Goal: Task Accomplishment & Management: Use online tool/utility

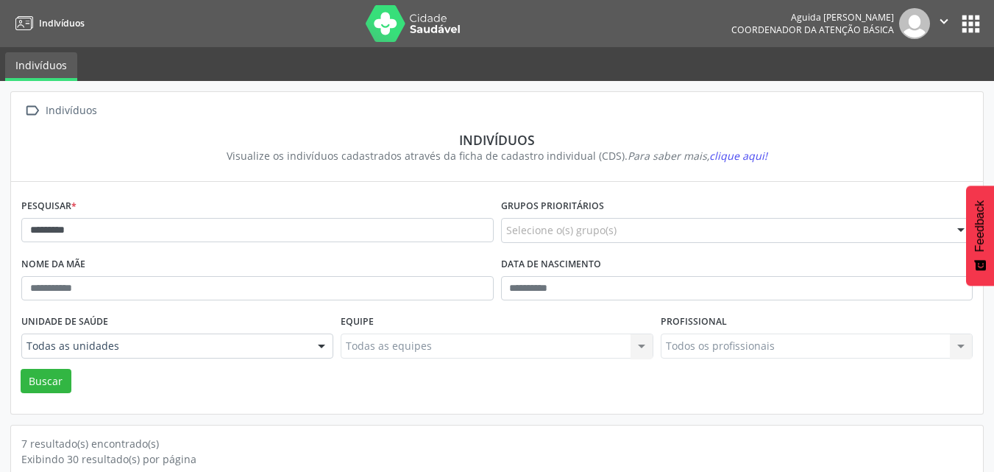
click at [933, 21] on button "" at bounding box center [944, 23] width 28 height 31
click at [919, 93] on link "Sair" at bounding box center [907, 89] width 102 height 21
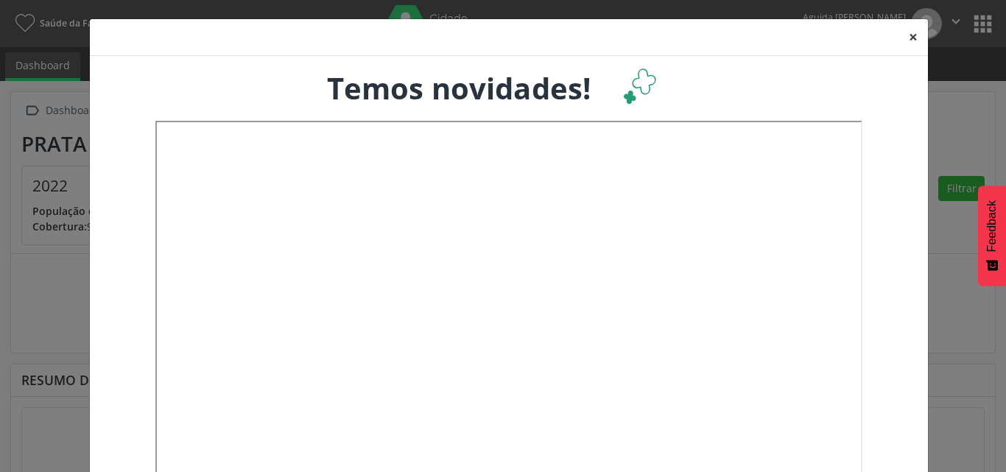
click at [908, 33] on button "×" at bounding box center [912, 37] width 29 height 36
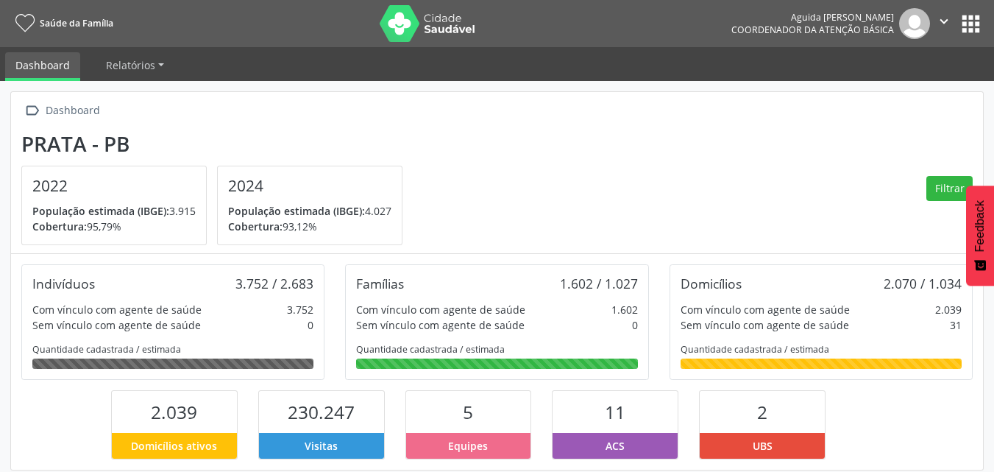
click at [980, 21] on button "apps" at bounding box center [971, 24] width 26 height 26
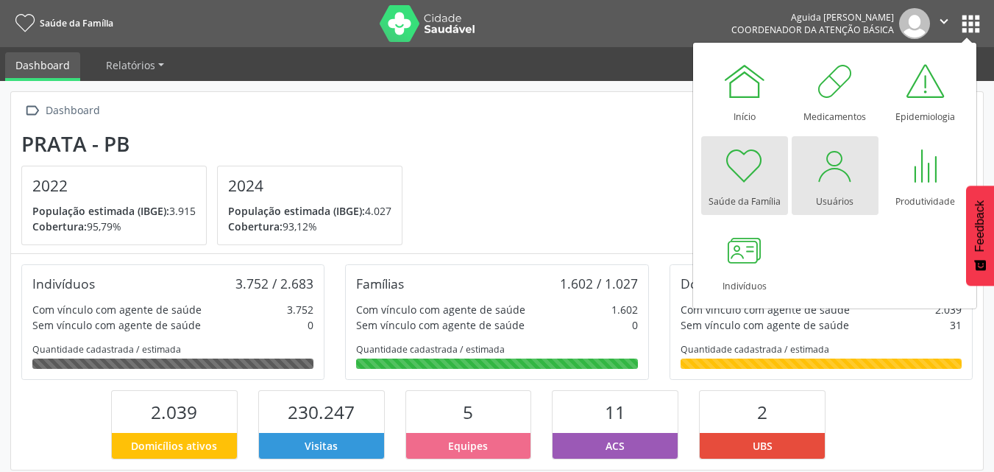
click at [827, 191] on div "Usuários" at bounding box center [835, 198] width 38 height 20
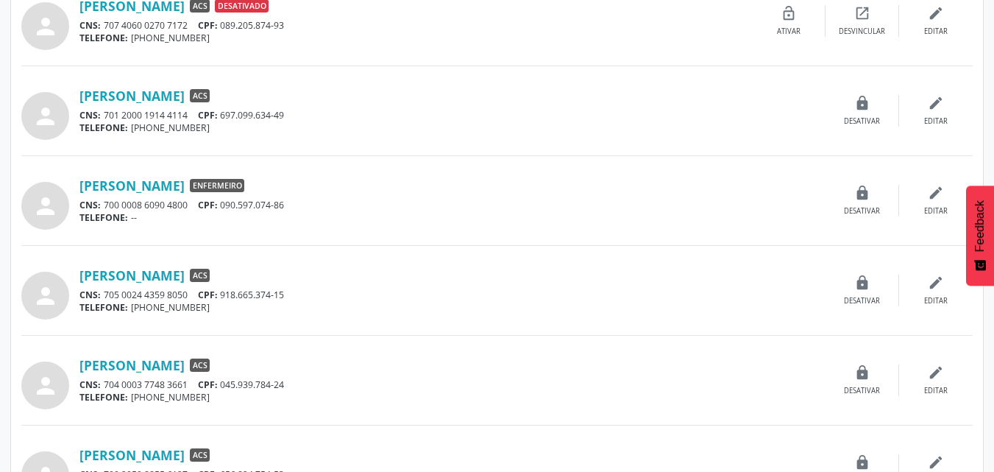
scroll to position [957, 0]
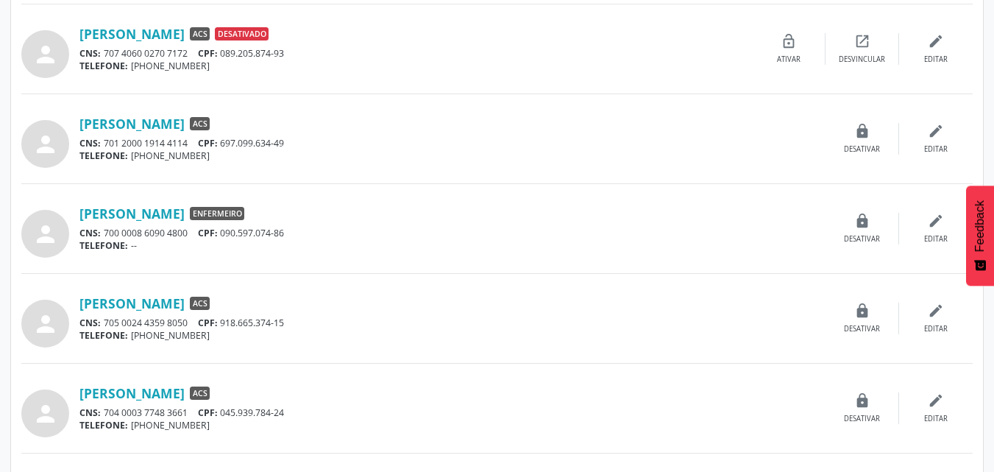
drag, startPoint x: 296, startPoint y: 144, endPoint x: 260, endPoint y: 146, distance: 36.2
click at [226, 149] on div "CNS: 701 2000 1914 4114 CPF: 697.099.634-49" at bounding box center [452, 143] width 746 height 13
click at [347, 163] on div "person Jose Daniel da Silva ACS CNS: 701 2000 1914 4114 CPF: 697.099.634-49 TEL…" at bounding box center [497, 139] width 952 height 58
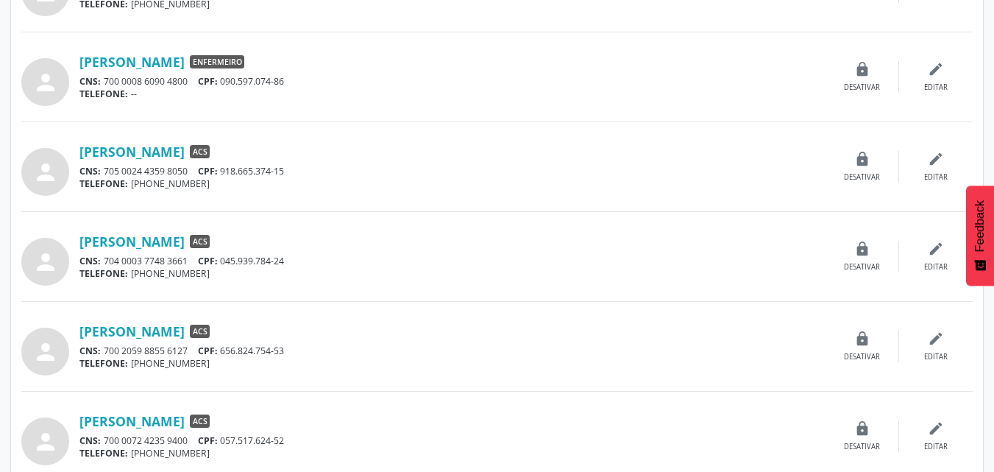
scroll to position [1256, 0]
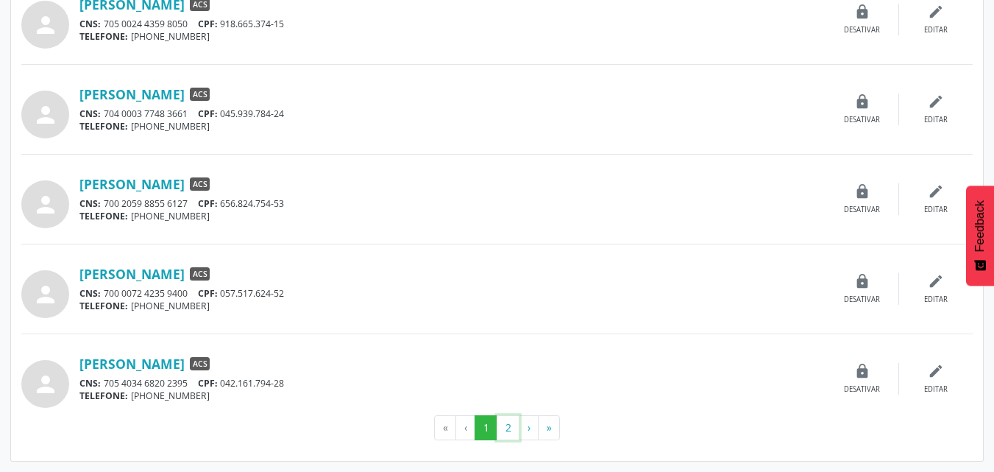
click at [498, 425] on button "2" at bounding box center [508, 427] width 23 height 25
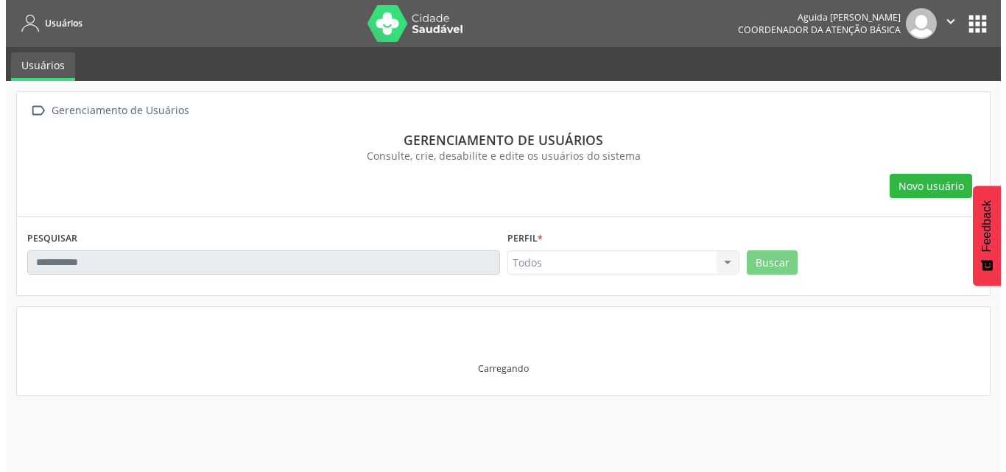
scroll to position [0, 0]
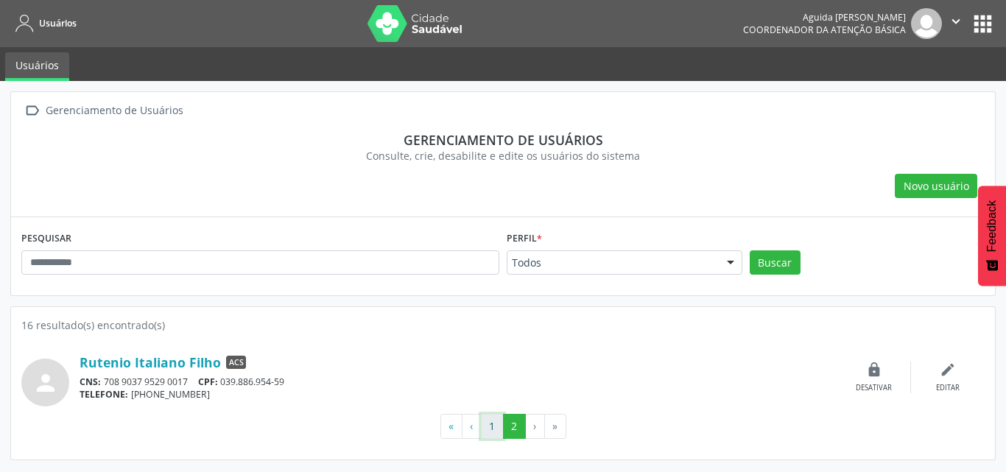
click at [487, 424] on button "1" at bounding box center [492, 426] width 23 height 25
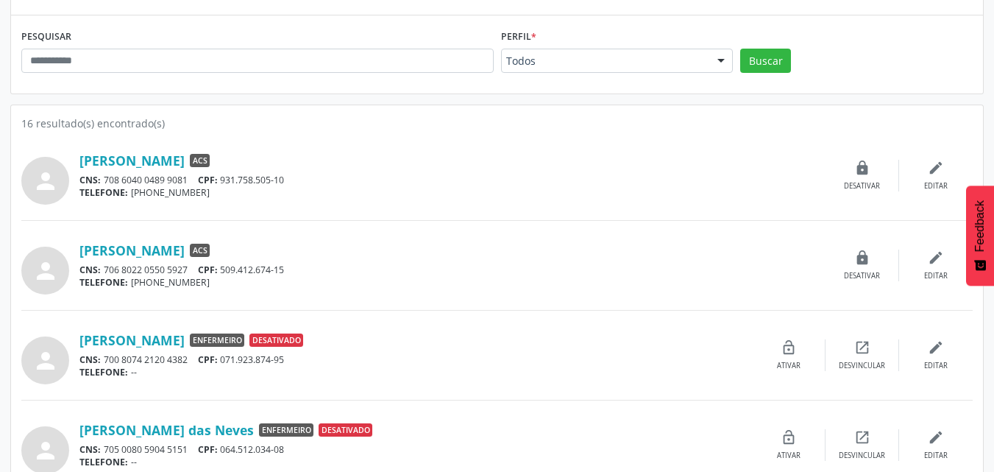
scroll to position [221, 0]
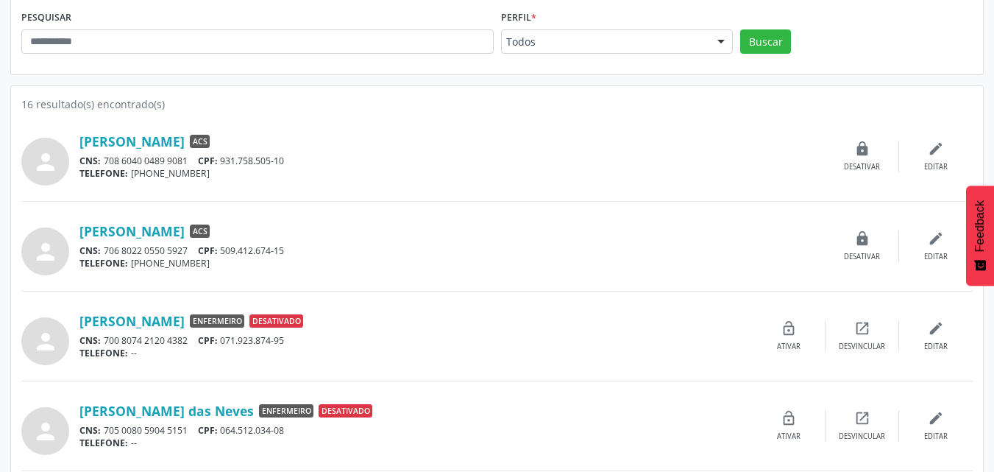
drag, startPoint x: 276, startPoint y: 250, endPoint x: 227, endPoint y: 255, distance: 48.8
click at [227, 255] on div "CNS: 706 8022 0550 5927 CPF: 509.412.674-15" at bounding box center [452, 250] width 746 height 13
copy div "509.412.674-15"
click at [126, 228] on link "Antonio Tadeu Nunes Moura" at bounding box center [131, 231] width 105 height 16
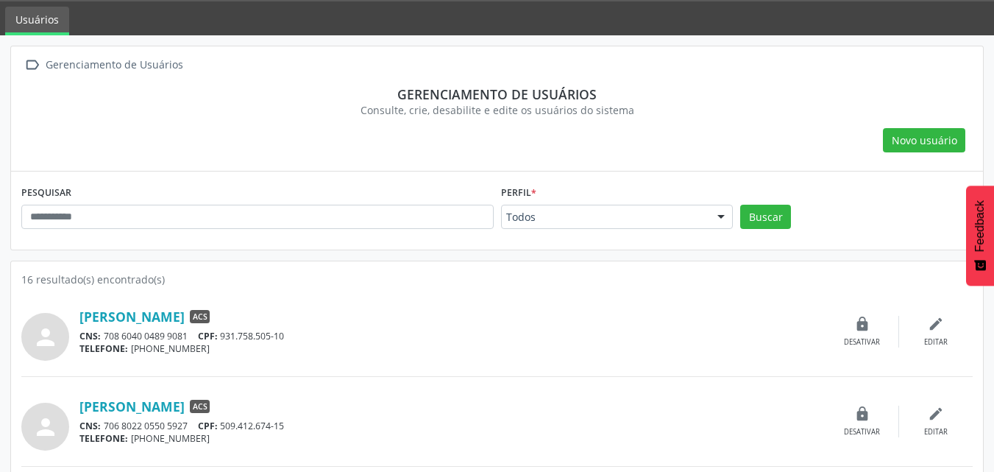
scroll to position [0, 0]
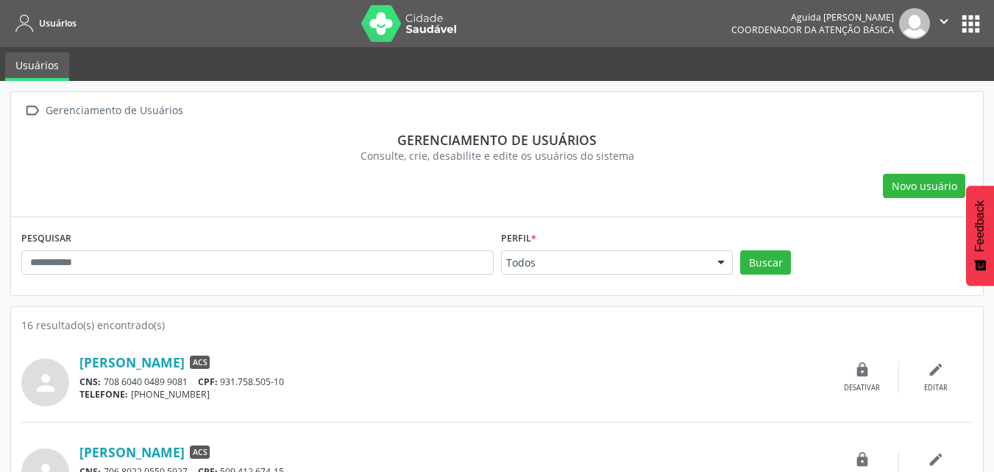
click at [976, 25] on button "apps" at bounding box center [971, 24] width 26 height 26
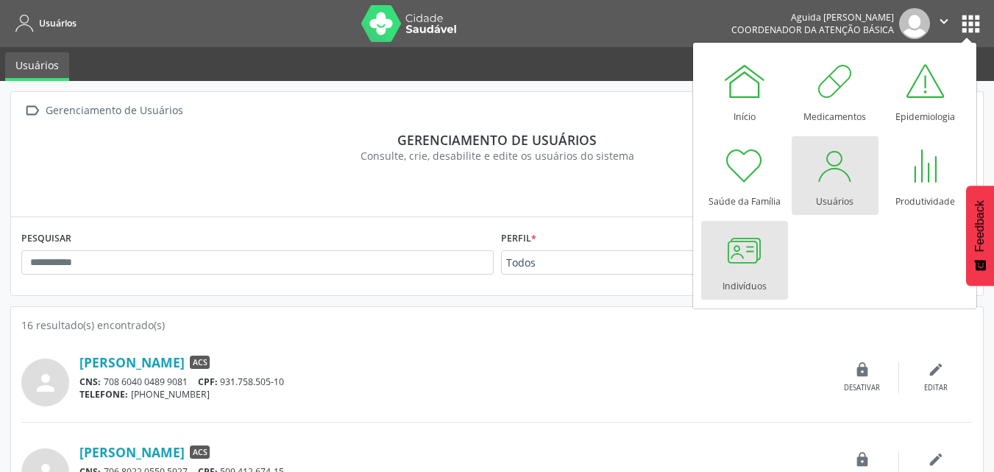
click at [751, 267] on div at bounding box center [745, 250] width 44 height 44
